Goal: Task Accomplishment & Management: Manage account settings

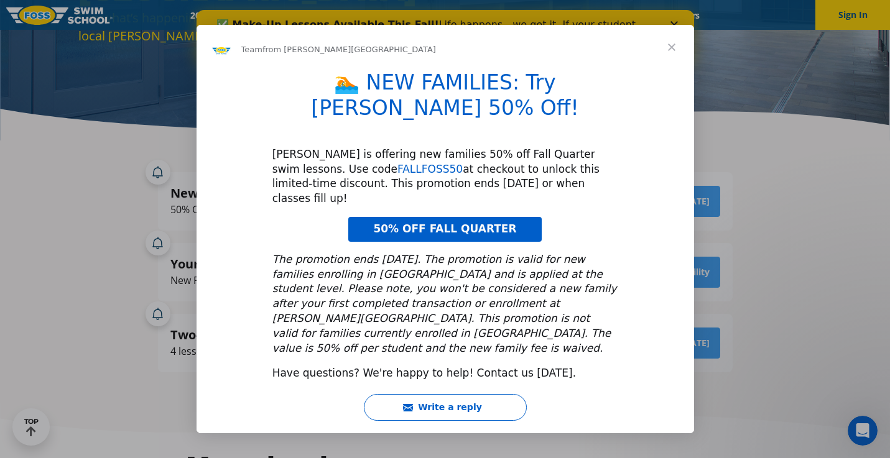
click at [397, 168] on link "FALLFOSS50" at bounding box center [429, 169] width 65 height 12
click at [675, 70] on span "Close" at bounding box center [671, 47] width 45 height 45
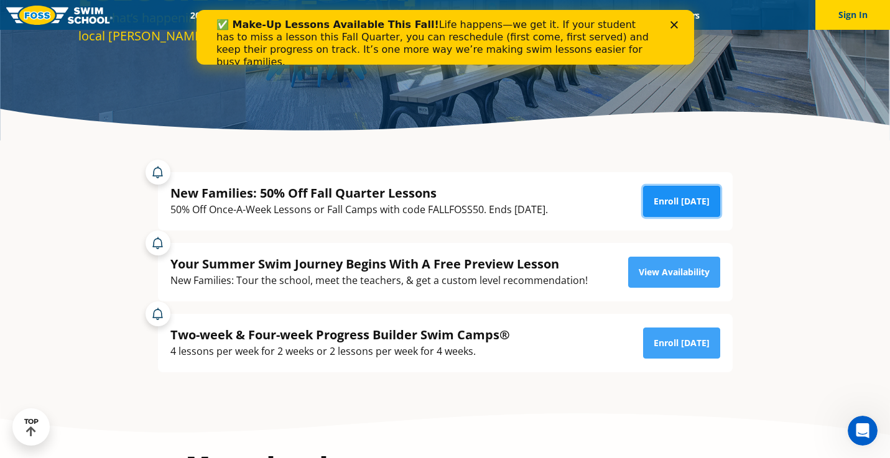
click at [670, 210] on link "Enroll Today" at bounding box center [681, 201] width 77 height 31
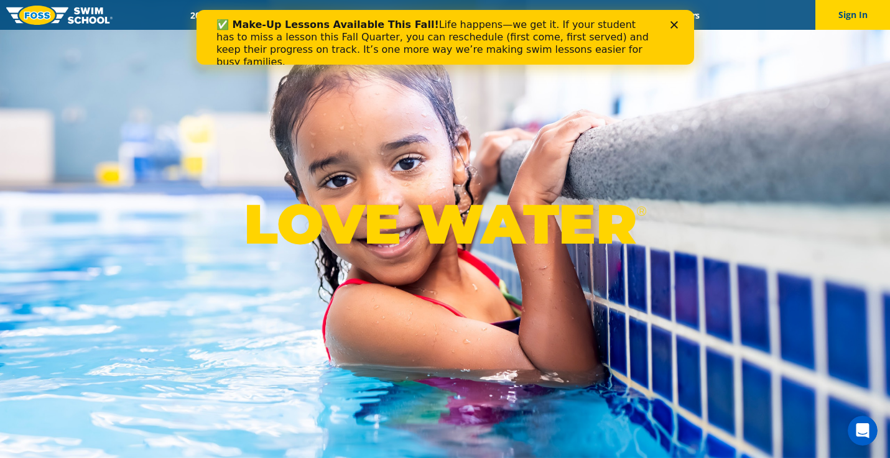
click at [758, 103] on div "LOVE WATER ®" at bounding box center [445, 229] width 890 height 458
click at [672, 22] on icon "Close" at bounding box center [673, 24] width 7 height 7
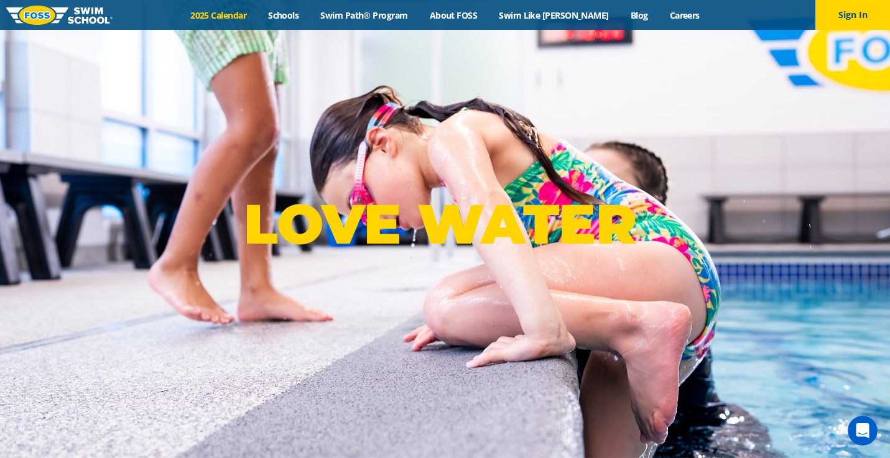
click at [238, 17] on link "2025 Calendar" at bounding box center [219, 15] width 78 height 12
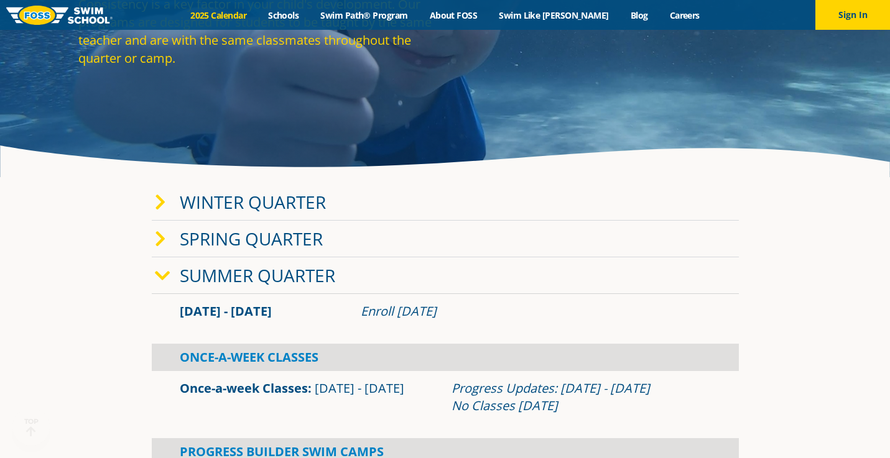
scroll to position [153, 0]
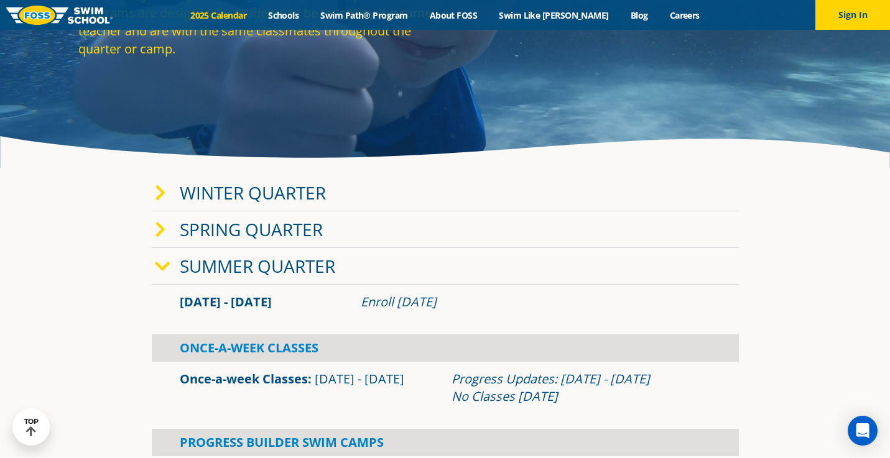
click at [267, 195] on link "Winter Quarter" at bounding box center [253, 193] width 146 height 24
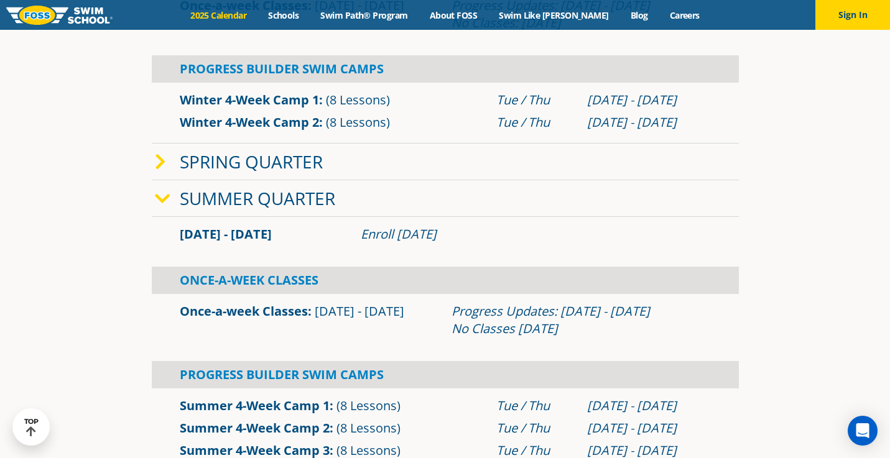
scroll to position [463, 0]
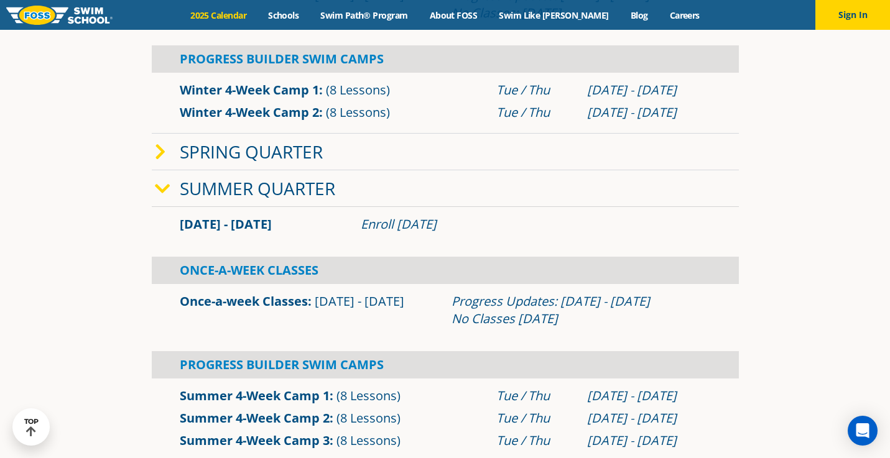
click at [241, 192] on link "Summer Quarter" at bounding box center [257, 189] width 155 height 24
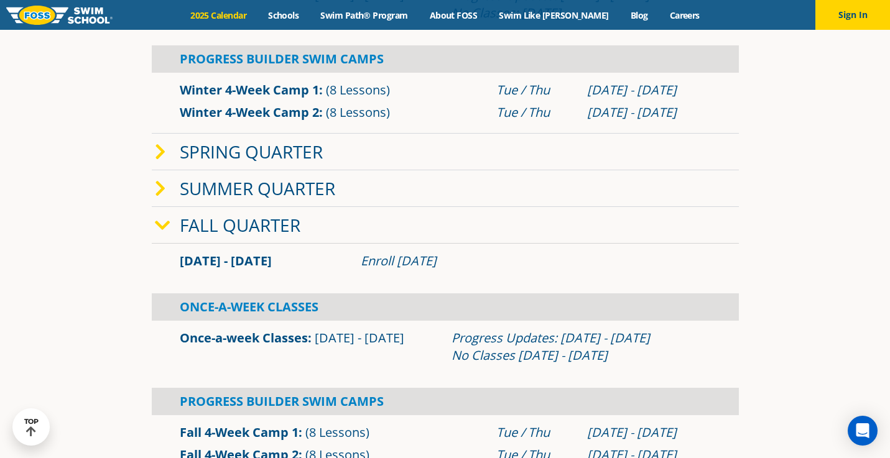
click at [270, 221] on link "Fall Quarter" at bounding box center [240, 225] width 121 height 24
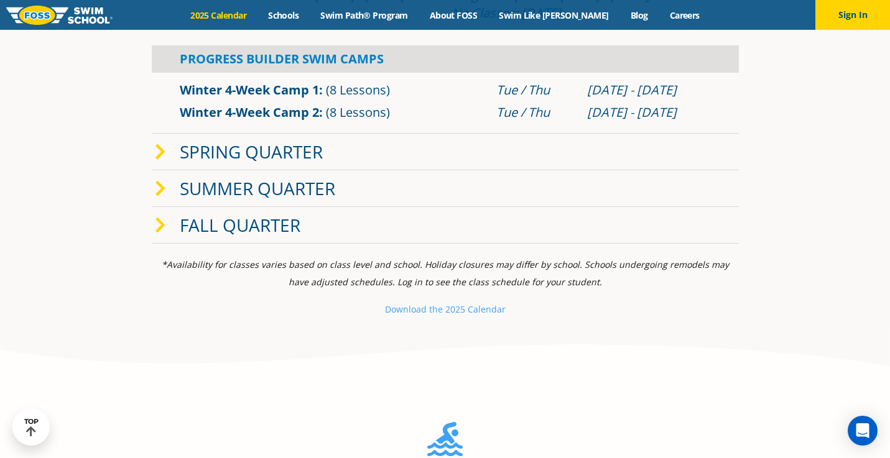
click at [287, 199] on link "Summer Quarter" at bounding box center [257, 189] width 155 height 24
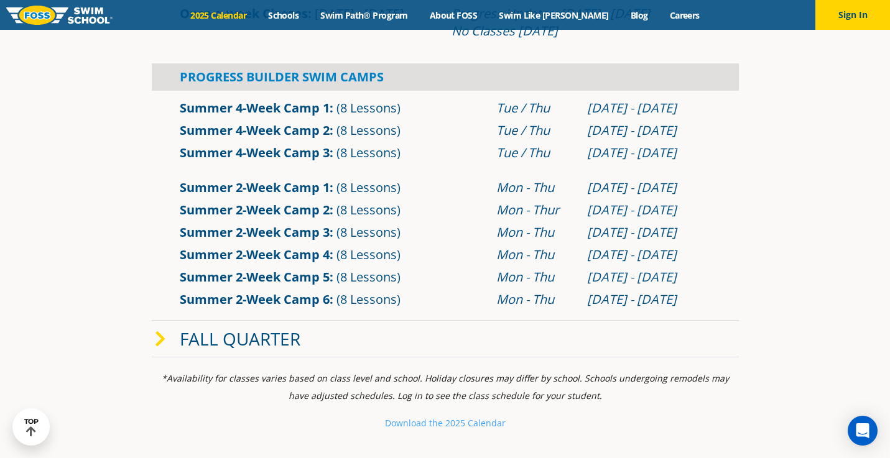
scroll to position [762, 0]
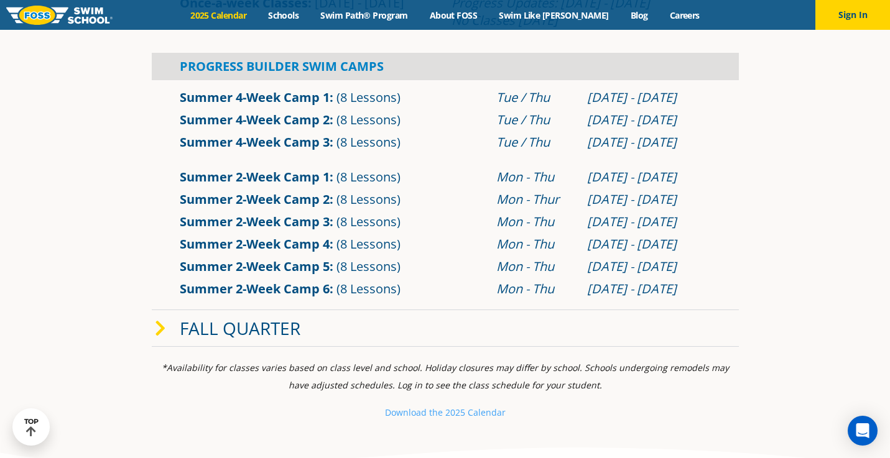
click at [273, 328] on link "Fall Quarter" at bounding box center [240, 329] width 121 height 24
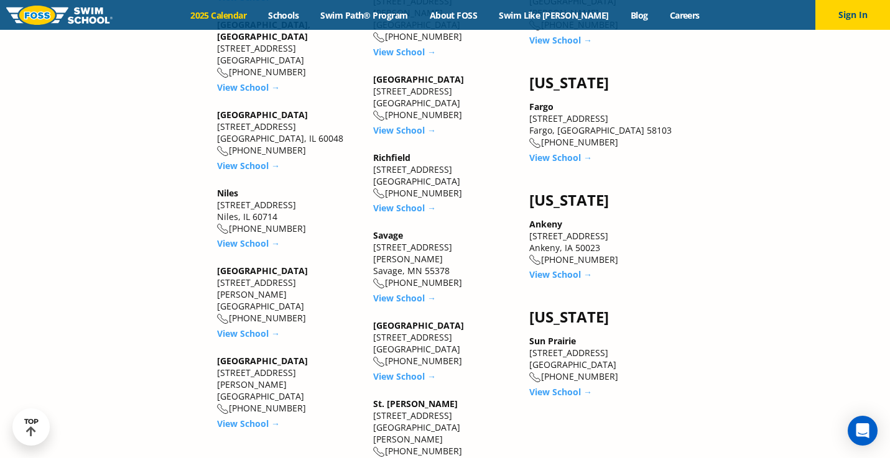
scroll to position [2169, 0]
click at [549, 267] on link "View School →" at bounding box center [560, 273] width 63 height 12
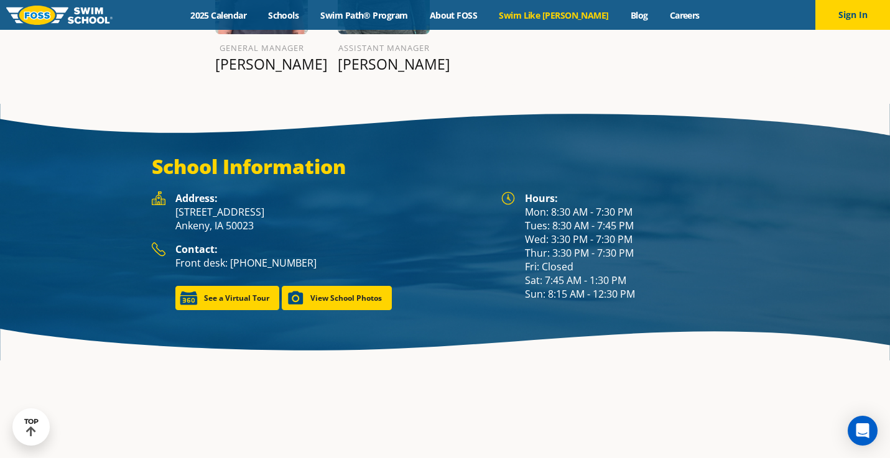
scroll to position [1599, 0]
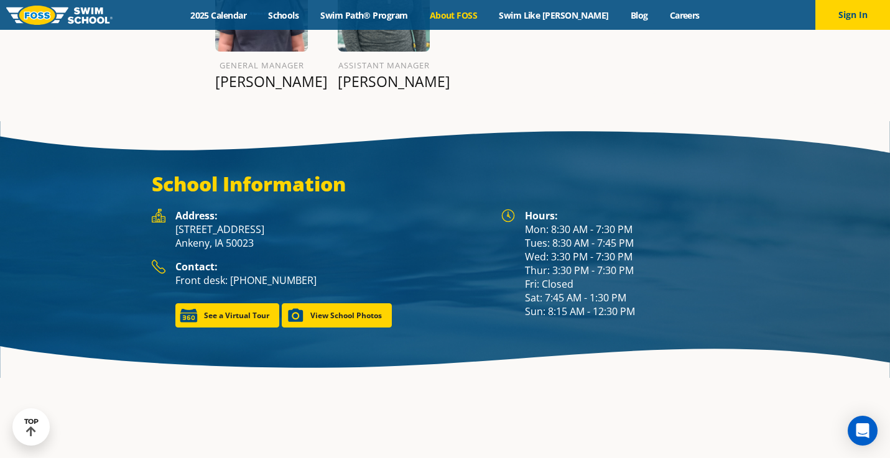
click at [473, 16] on link "About FOSS" at bounding box center [454, 15] width 70 height 12
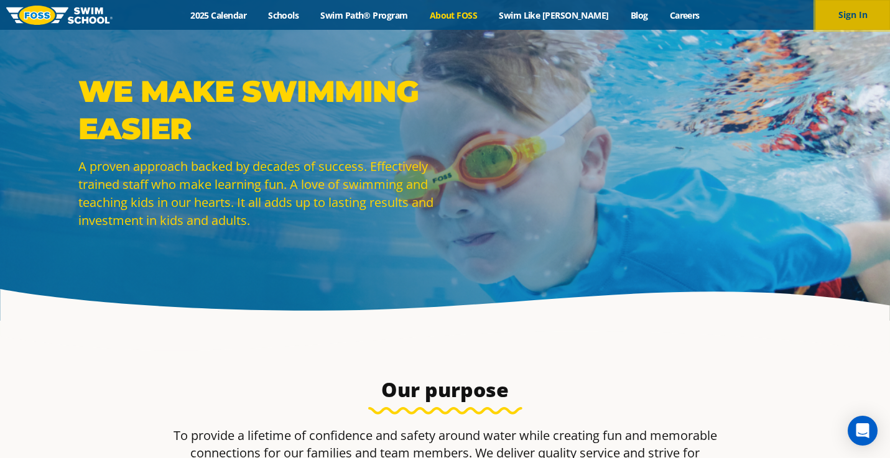
click at [848, 9] on button "Sign In" at bounding box center [852, 15] width 75 height 30
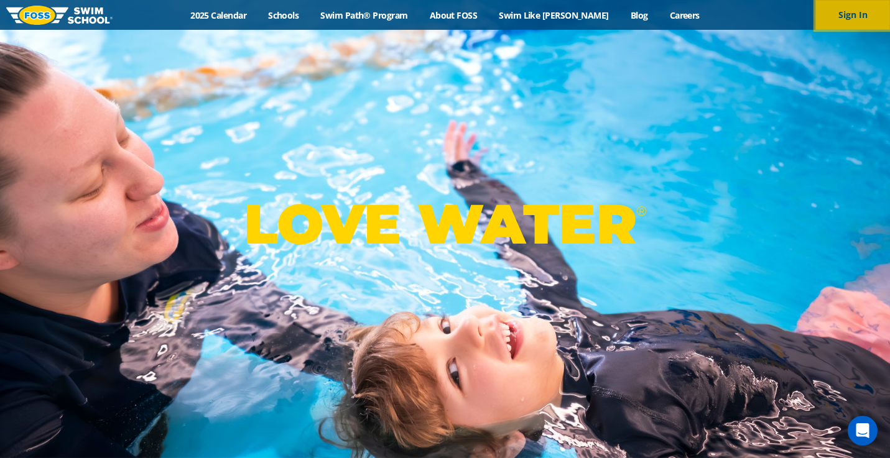
click at [850, 16] on button "Sign In" at bounding box center [852, 15] width 75 height 30
